Goal: Task Accomplishment & Management: Manage account settings

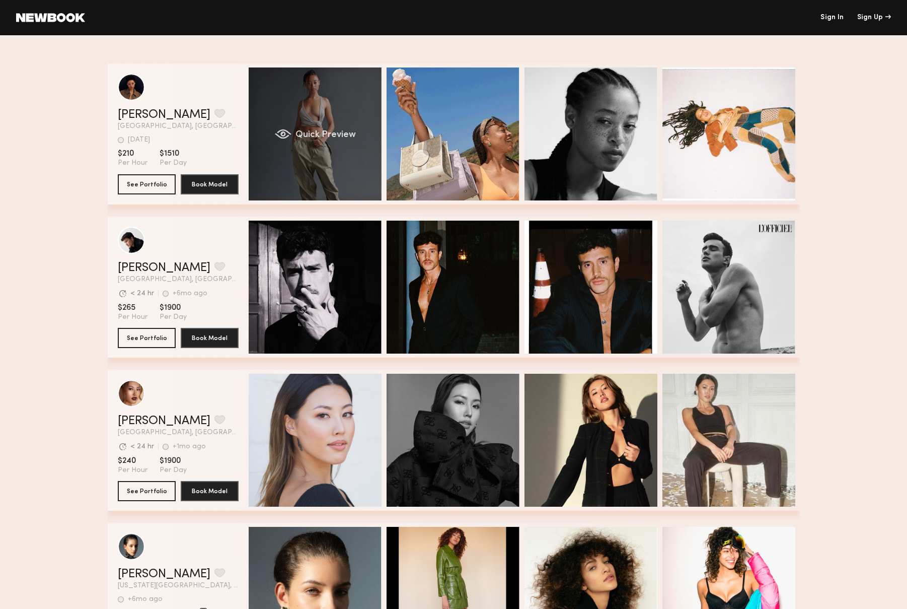
click at [303, 169] on div "Quick Preview" at bounding box center [315, 133] width 133 height 133
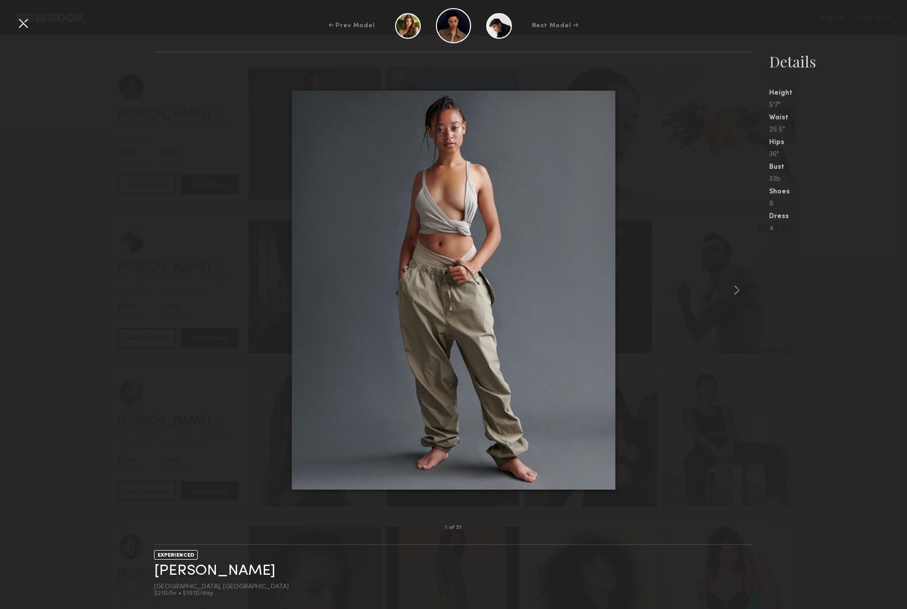
click at [219, 249] on div at bounding box center [453, 289] width 599 height 443
click at [23, 25] on div at bounding box center [23, 23] width 16 height 16
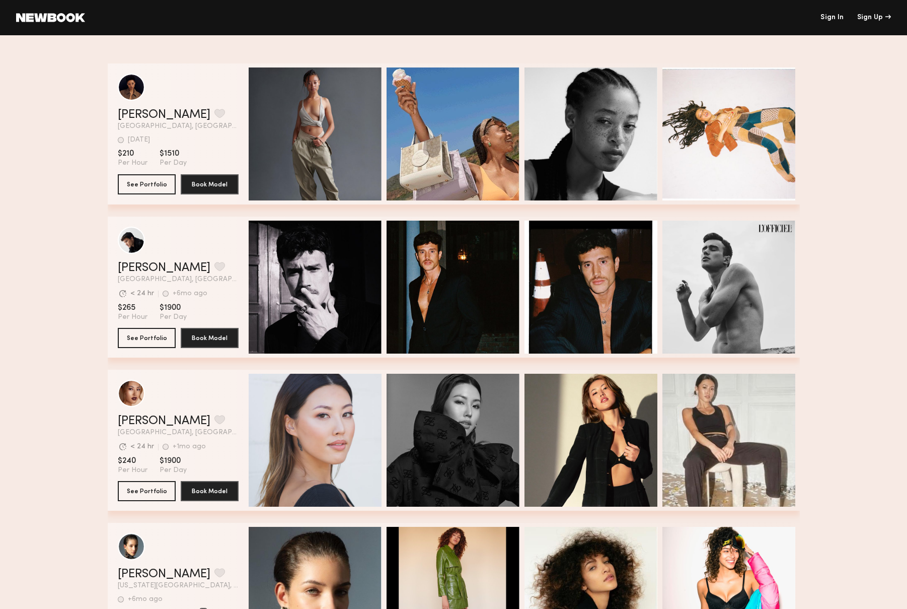
click at [832, 15] on link "Sign In" at bounding box center [832, 17] width 23 height 7
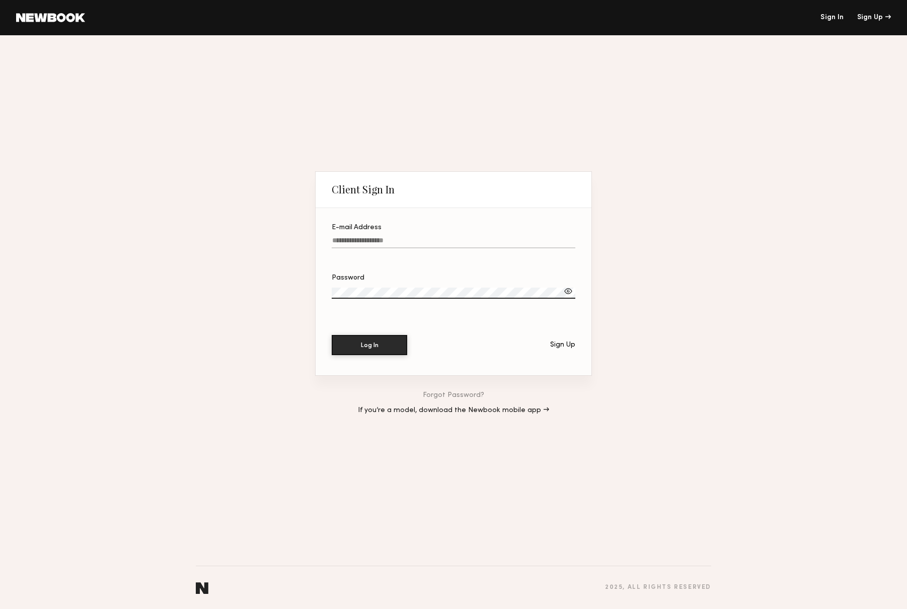
click at [434, 226] on div "E-mail Address" at bounding box center [454, 227] width 244 height 7
click at [434, 237] on input "E-mail Address" at bounding box center [454, 243] width 244 height 12
click at [418, 239] on input "E-mail Address" at bounding box center [454, 243] width 244 height 12
type input "**********"
click at [372, 333] on section "**********" at bounding box center [454, 291] width 276 height 167
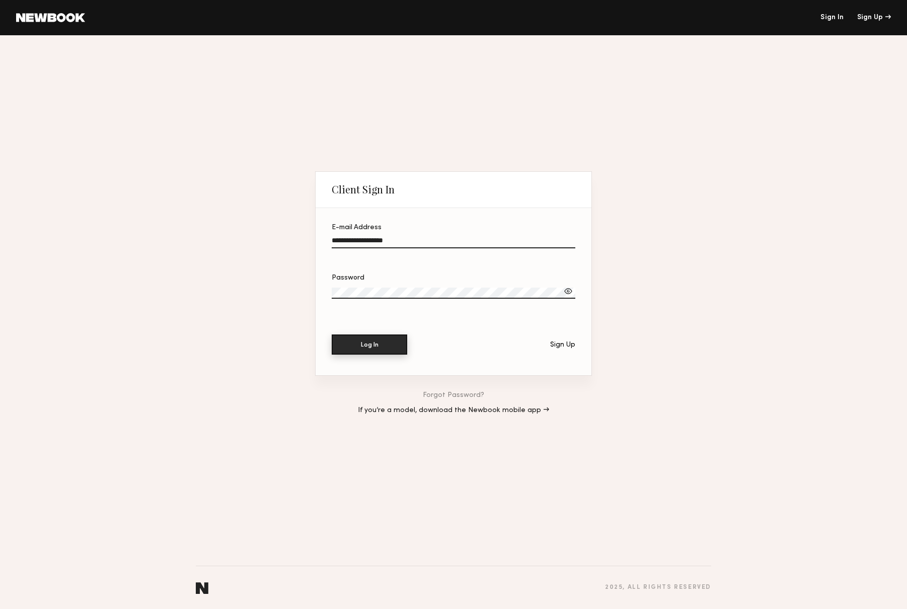
click at [372, 338] on button "Log In" at bounding box center [370, 344] width 76 height 20
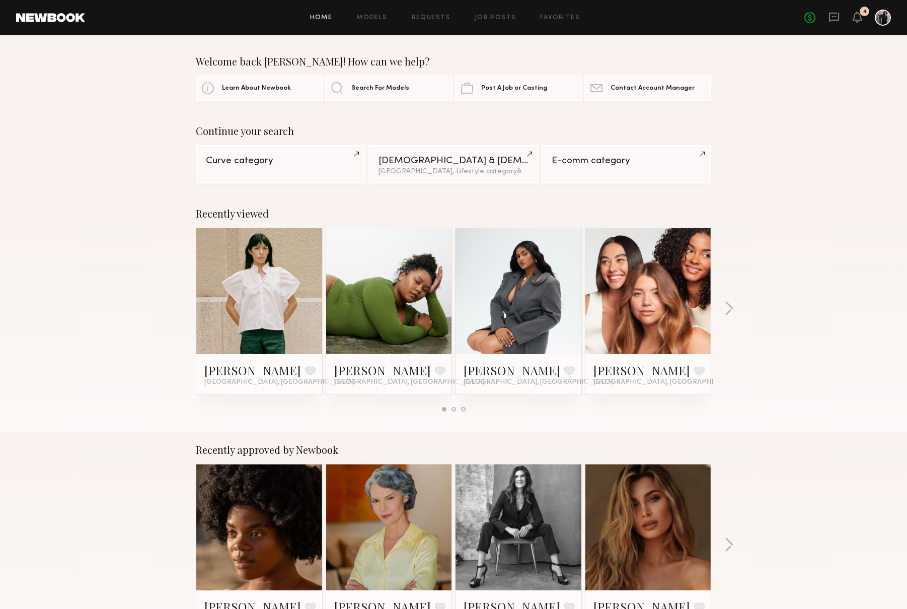
click at [794, 229] on div "Recently viewed [PERSON_NAME] Favorite [GEOGRAPHIC_DATA], [GEOGRAPHIC_DATA] [PE…" at bounding box center [453, 313] width 907 height 236
click at [856, 10] on div "No fees up to $5,000 4" at bounding box center [847, 18] width 87 height 16
click at [857, 12] on icon at bounding box center [857, 12] width 1 height 1
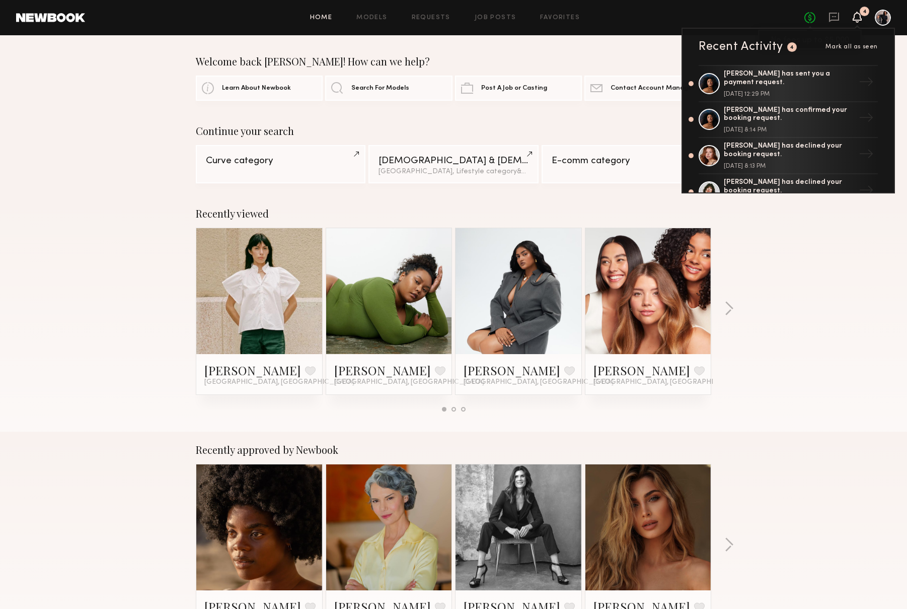
click at [814, 19] on link "No fees up to $5,000" at bounding box center [809, 17] width 11 height 11
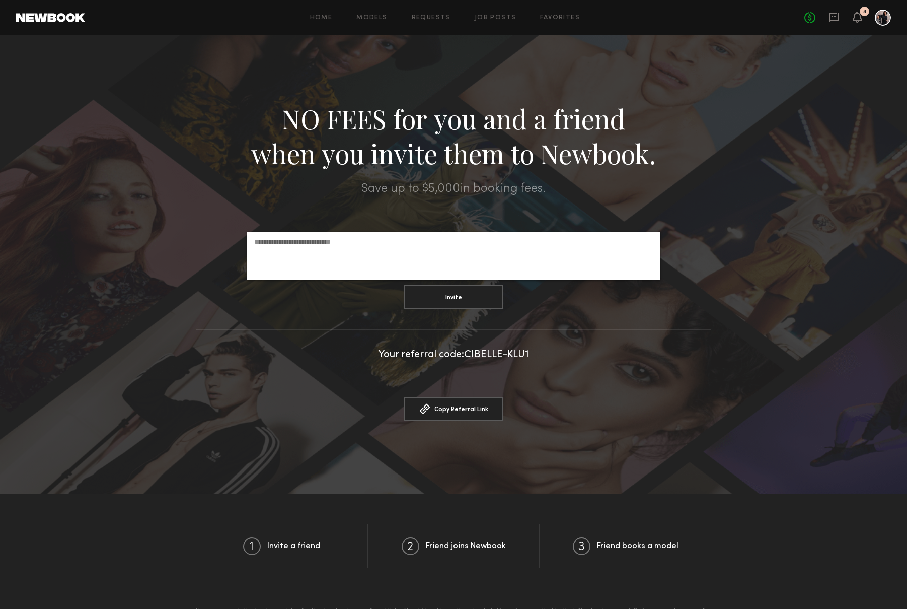
click at [587, 48] on div at bounding box center [453, 264] width 907 height 459
click at [833, 20] on icon at bounding box center [834, 18] width 10 height 10
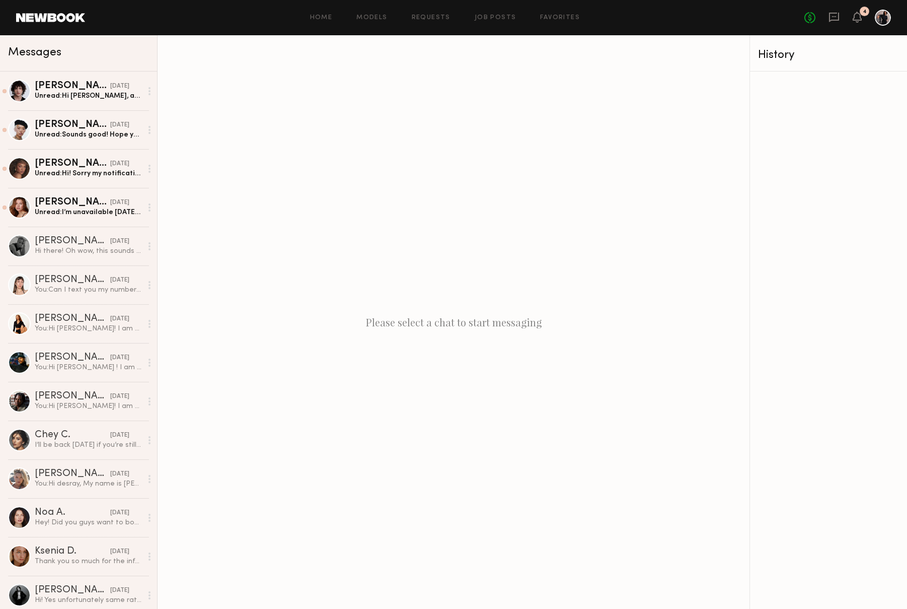
click at [879, 19] on div at bounding box center [883, 18] width 16 height 16
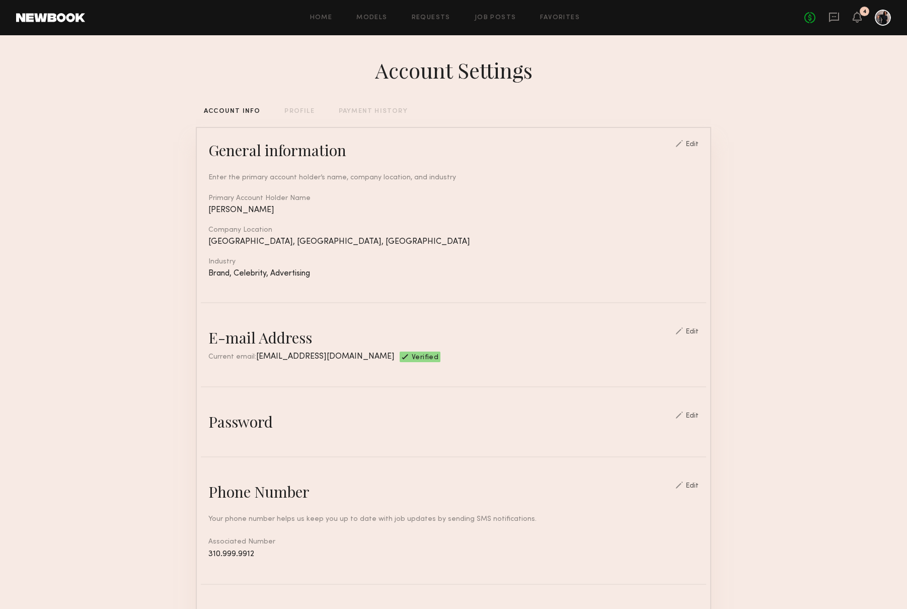
click at [816, 24] on div "No fees up to $5,000 4" at bounding box center [847, 18] width 87 height 16
click at [835, 20] on icon at bounding box center [834, 18] width 10 height 10
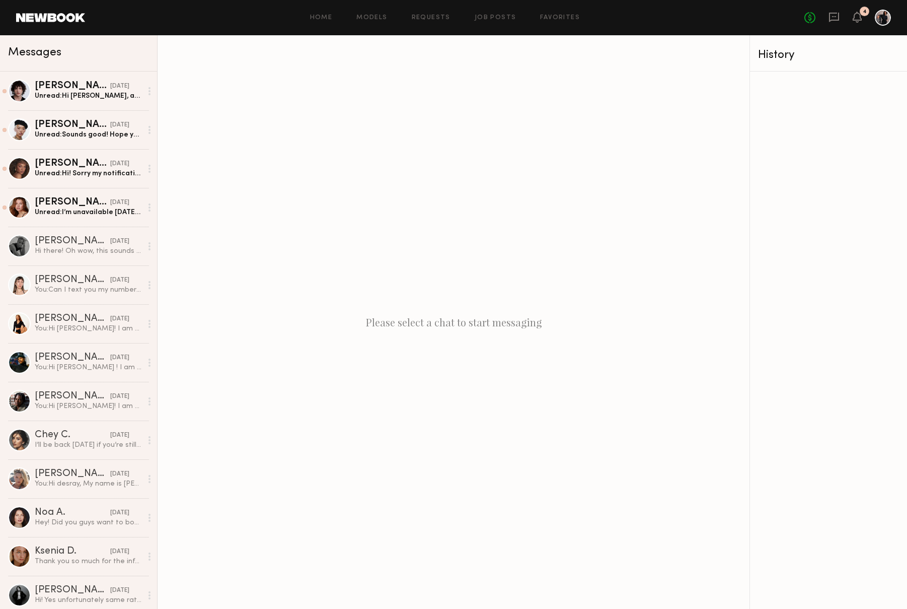
click at [862, 16] on div "No fees up to $5,000 4" at bounding box center [847, 18] width 87 height 16
click at [802, 24] on div "Home Models Requests Job Posts Favorites Sign Out No fees up to $5,000 4" at bounding box center [488, 18] width 806 height 16
click at [809, 23] on link "No fees up to $5,000" at bounding box center [809, 17] width 11 height 11
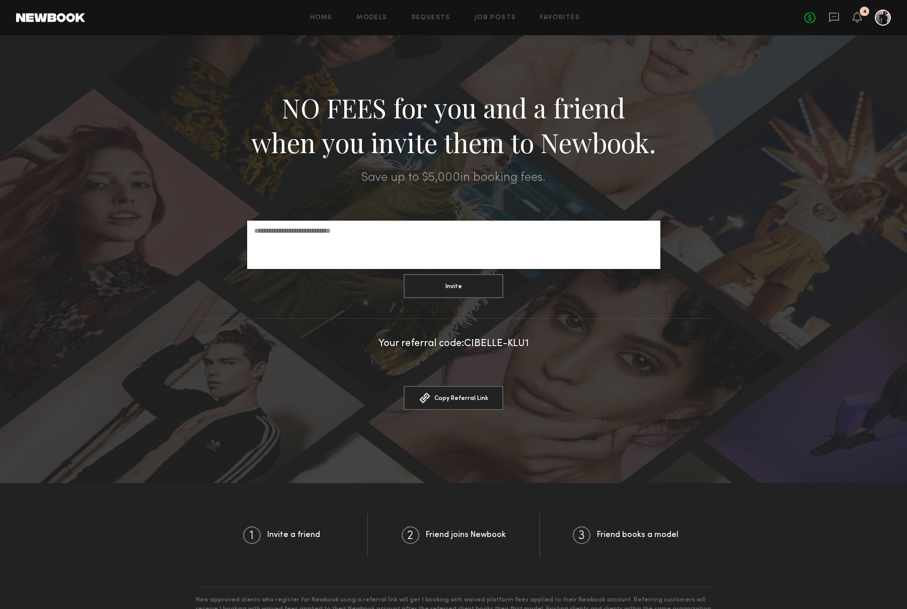
scroll to position [10, 0]
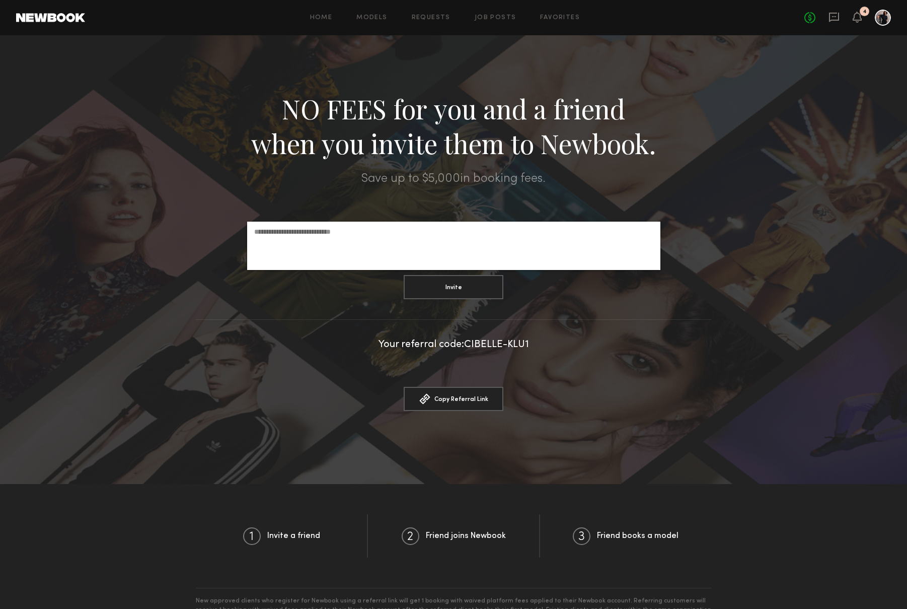
click at [888, 14] on div at bounding box center [883, 18] width 16 height 16
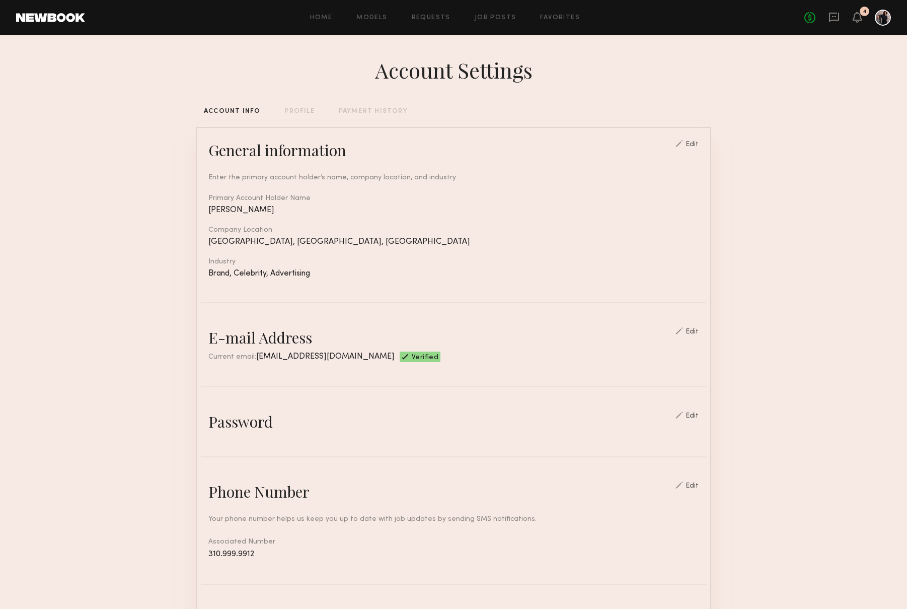
scroll to position [12, 0]
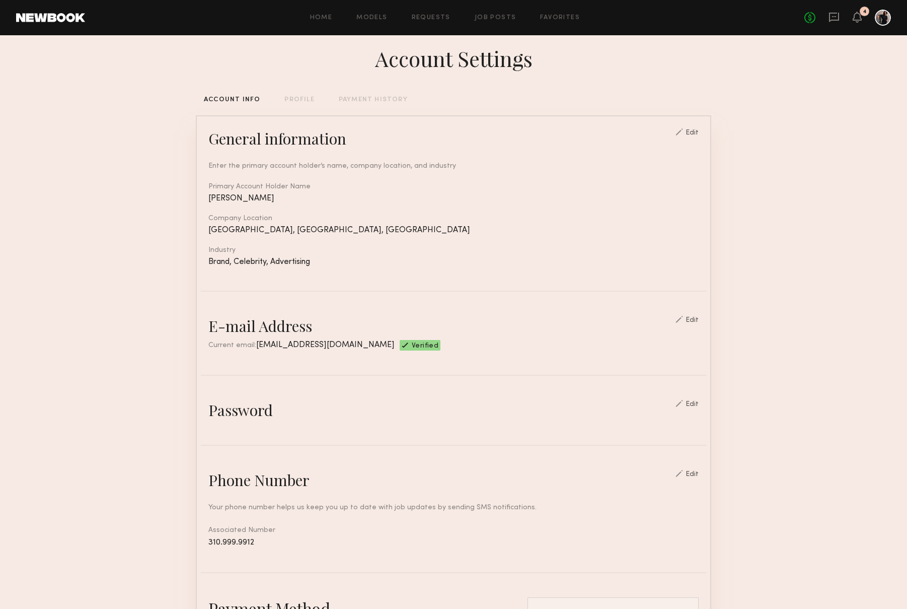
click at [391, 109] on div "Account Settings ACCOUNT INFO PROFILE PAYMENT HISTORY General information Edit …" at bounding box center [453, 478] width 515 height 908
click at [384, 99] on div "PAYMENT HISTORY" at bounding box center [373, 100] width 69 height 7
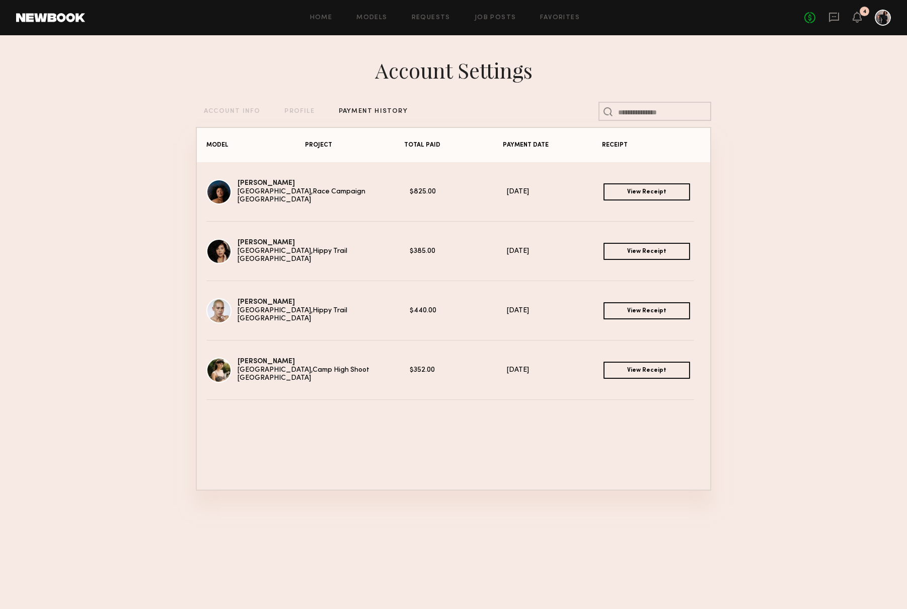
click at [616, 193] on link "View Receipt" at bounding box center [647, 191] width 87 height 17
click at [287, 111] on div "PROFILE" at bounding box center [299, 111] width 30 height 7
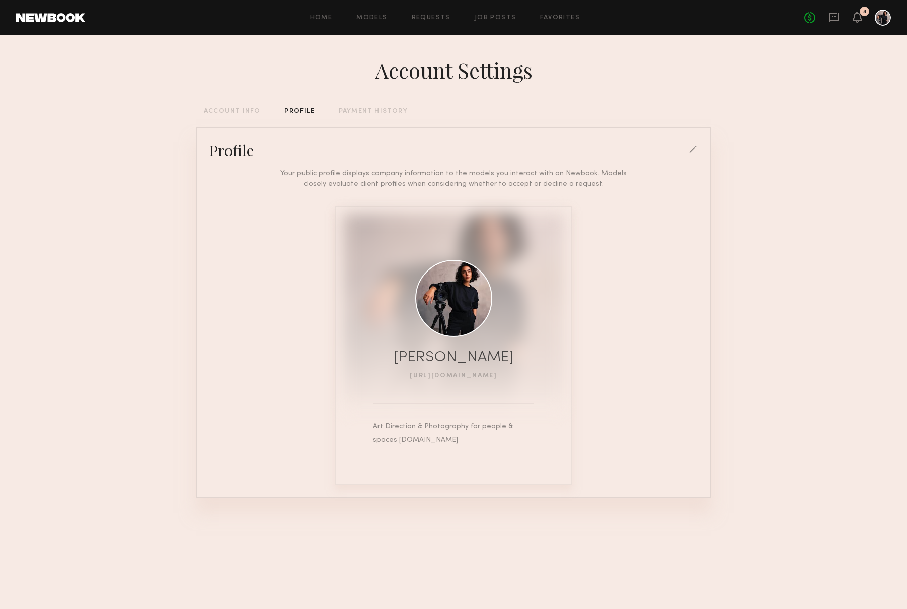
click at [253, 114] on div "ACCOUNT INFO" at bounding box center [232, 111] width 56 height 7
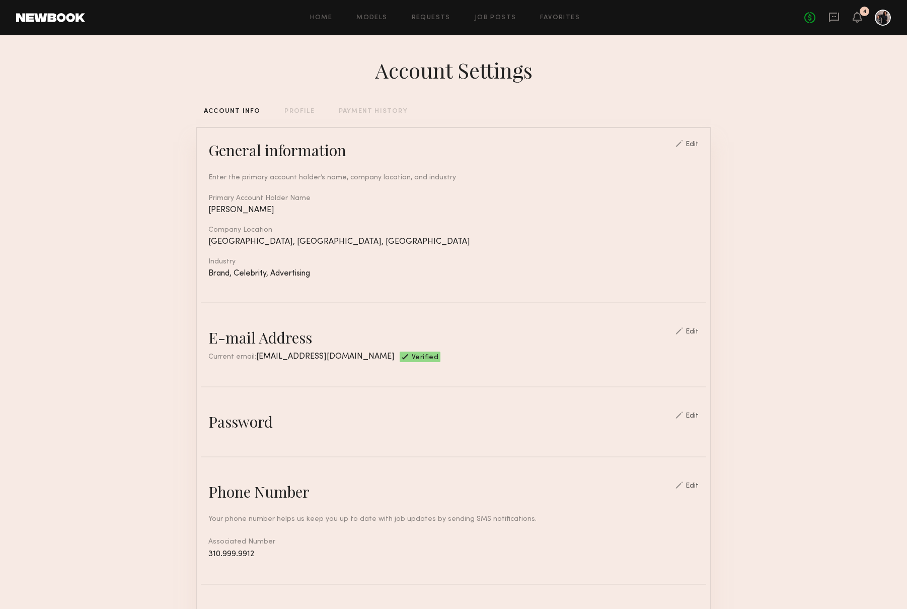
click at [301, 106] on div "Account Settings ACCOUNT INFO PROFILE PAYMENT HISTORY General information Edit …" at bounding box center [453, 489] width 515 height 908
click at [298, 112] on div "PROFILE" at bounding box center [299, 111] width 30 height 7
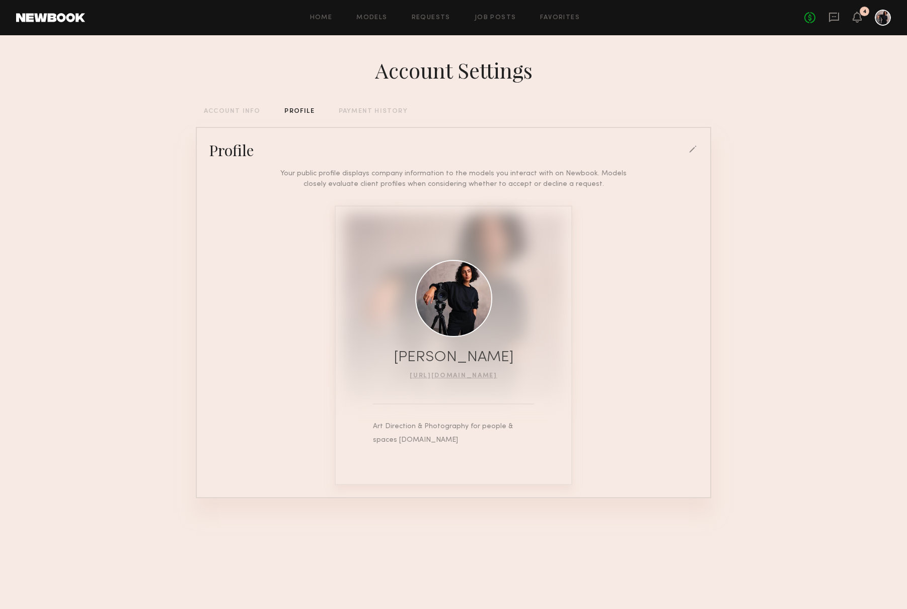
click at [350, 118] on div "Account Settings ACCOUNT INFO PROFILE PAYMENT HISTORY Profile Your public profi…" at bounding box center [453, 291] width 515 height 513
click at [352, 114] on div "PAYMENT HISTORY" at bounding box center [373, 111] width 69 height 7
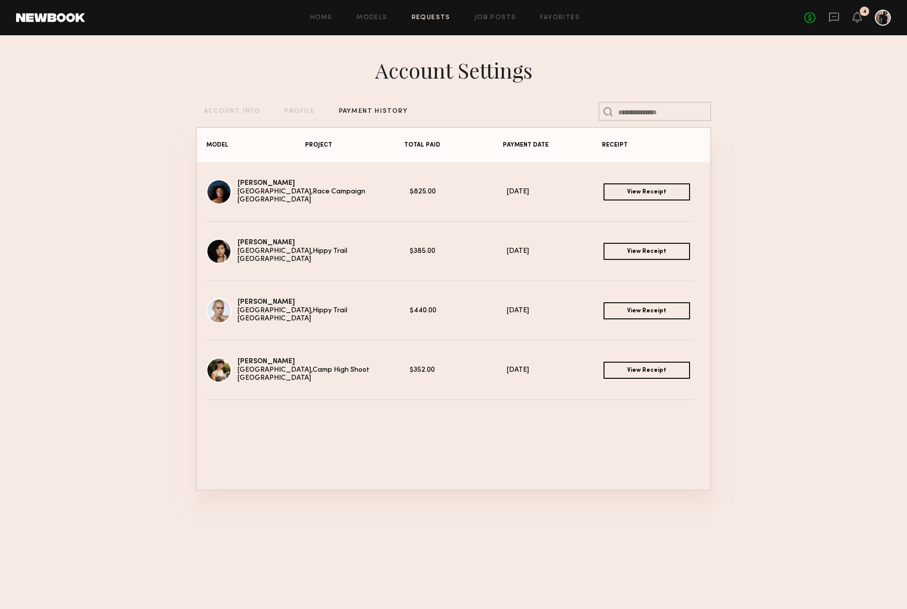
click at [429, 16] on link "Requests" at bounding box center [431, 18] width 39 height 7
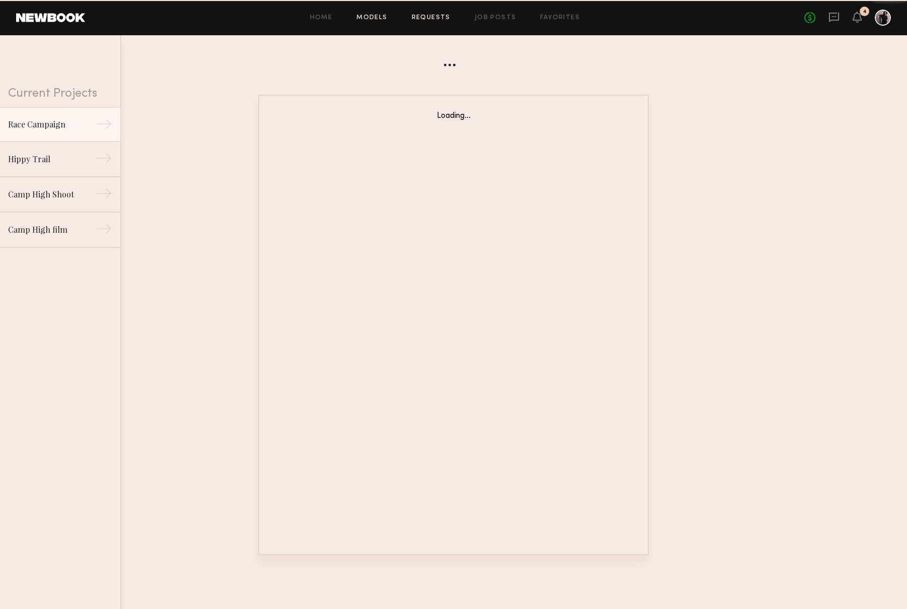
click at [366, 15] on link "Models" at bounding box center [371, 18] width 31 height 7
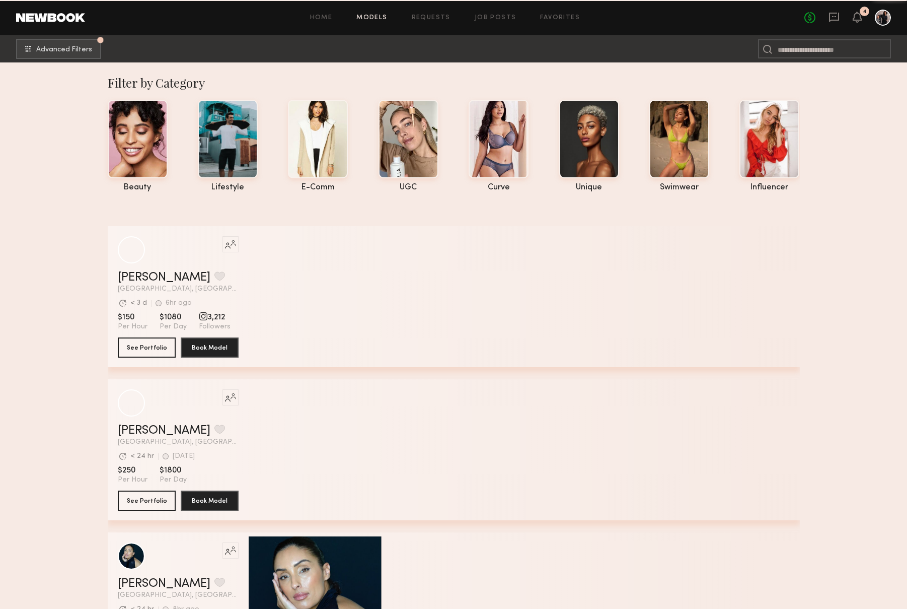
click at [315, 21] on div "Home Models Requests Job Posts Favorites Sign Out No fees up to $5,000 4" at bounding box center [488, 18] width 806 height 16
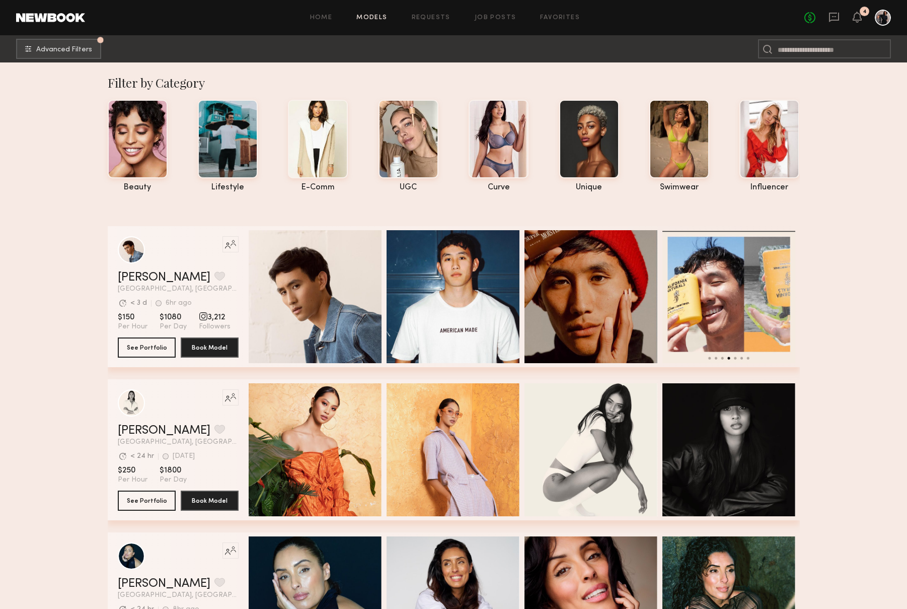
click at [851, 13] on div "No fees up to $5,000 4" at bounding box center [847, 18] width 87 height 16
click at [855, 21] on icon at bounding box center [857, 17] width 9 height 11
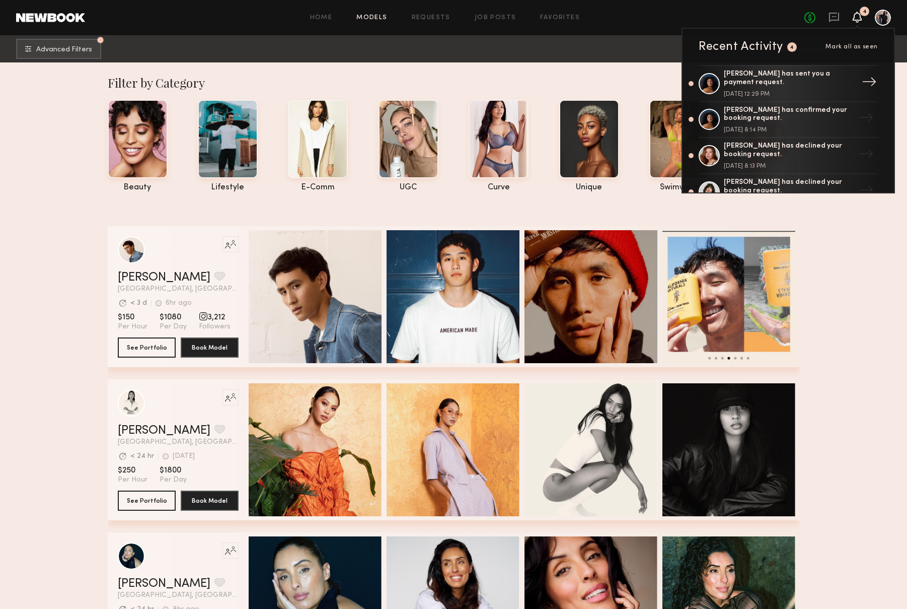
click at [759, 79] on div "[PERSON_NAME] has sent you a payment request." at bounding box center [789, 78] width 131 height 17
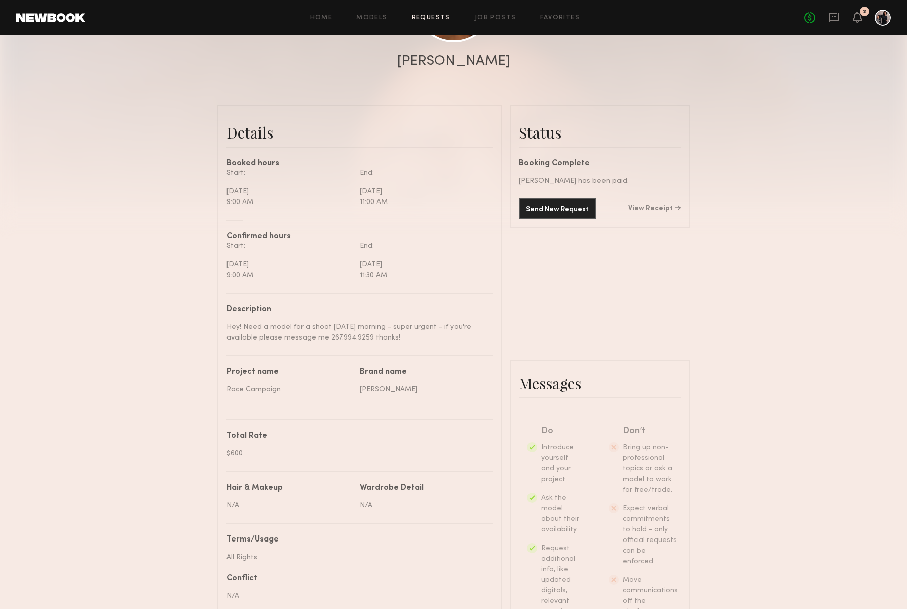
scroll to position [182, 0]
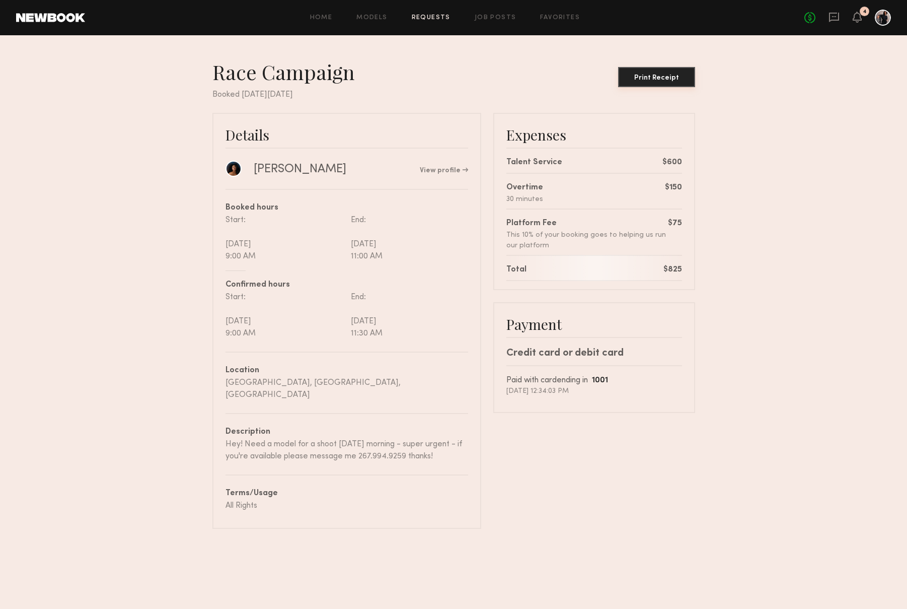
click at [656, 76] on div "Print Receipt" at bounding box center [656, 78] width 69 height 7
